Goal: Navigation & Orientation: Find specific page/section

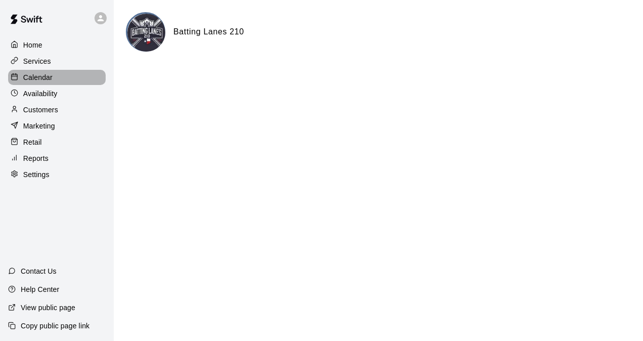
click at [40, 80] on p "Calendar" at bounding box center [37, 77] width 29 height 10
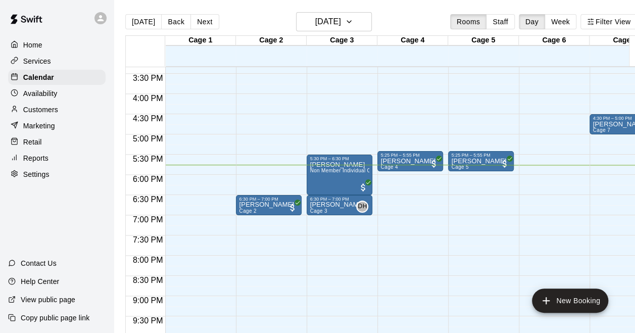
scroll to position [604, 0]
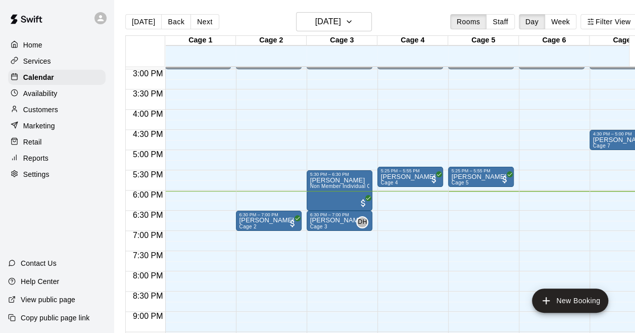
click at [51, 45] on div "Home" at bounding box center [57, 44] width 98 height 15
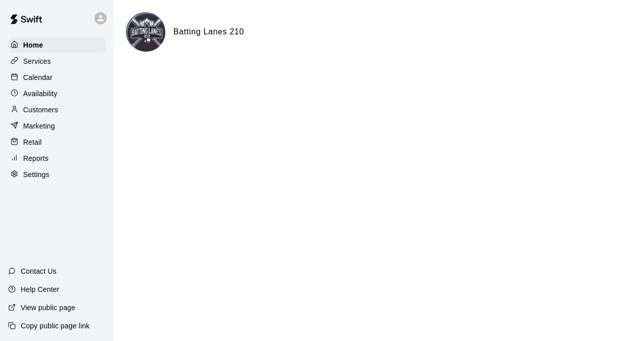
click at [55, 79] on div "Calendar" at bounding box center [57, 77] width 98 height 15
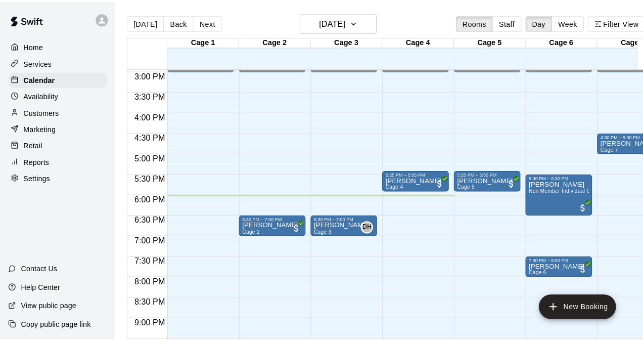
scroll to position [655, 0]
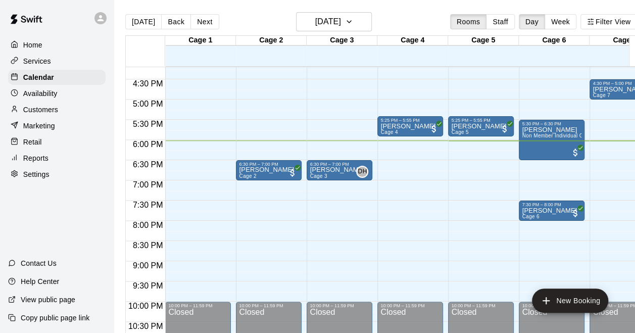
click at [32, 46] on p "Home" at bounding box center [32, 45] width 19 height 10
